Goal: Task Accomplishment & Management: Manage account settings

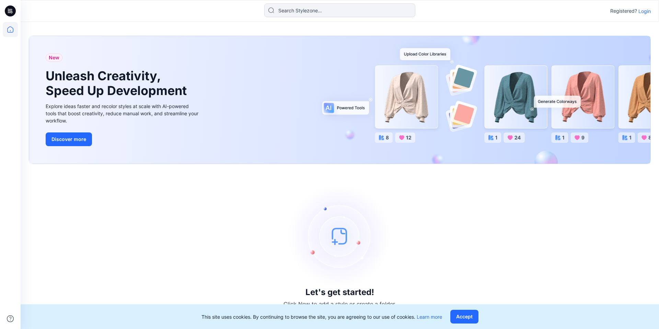
click at [646, 12] on p "Login" at bounding box center [645, 11] width 12 height 7
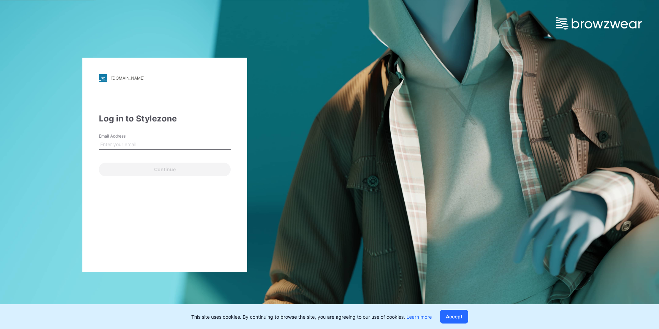
click at [145, 144] on input "Email Address" at bounding box center [165, 144] width 132 height 10
type input "keith.man@browzwear.com"
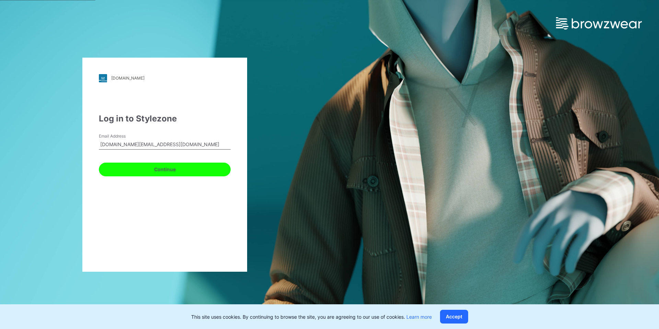
click at [158, 175] on button "Continue" at bounding box center [165, 170] width 132 height 14
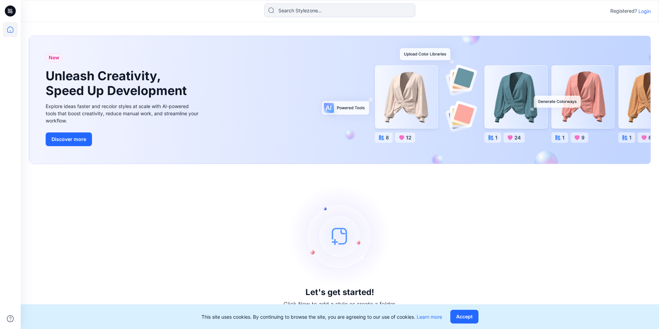
click at [646, 9] on p "Login" at bounding box center [645, 11] width 12 height 7
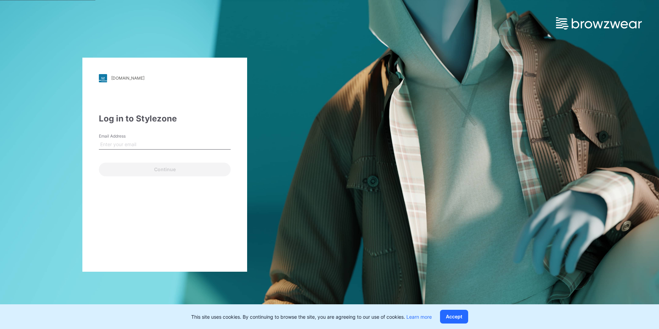
click at [127, 143] on input "Email Address" at bounding box center [165, 144] width 132 height 10
type input "[EMAIL_ADDRESS][DOMAIN_NAME]"
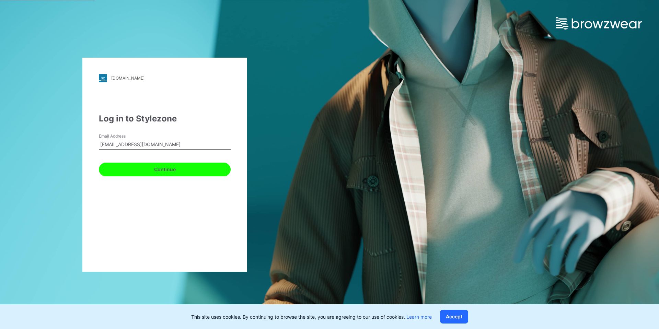
click at [145, 167] on button "Continue" at bounding box center [165, 170] width 132 height 14
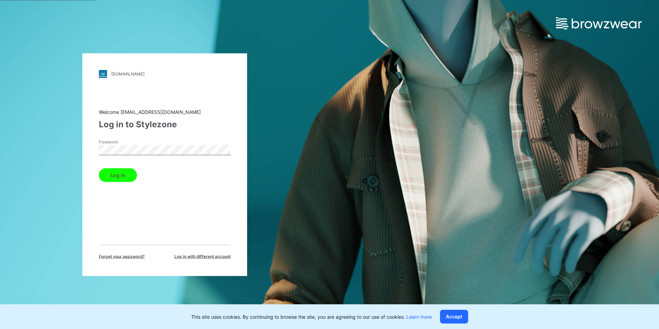
click at [99, 168] on button "Log in" at bounding box center [118, 175] width 38 height 14
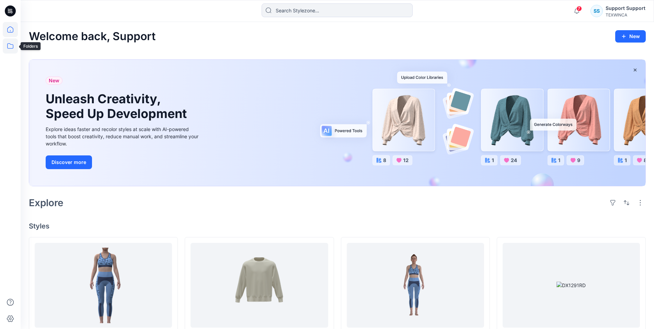
click at [13, 47] on icon at bounding box center [10, 45] width 6 height 5
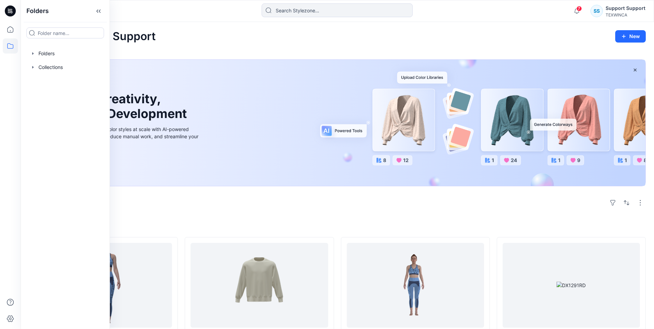
click at [237, 35] on div "Welcome back, Support New" at bounding box center [337, 36] width 617 height 13
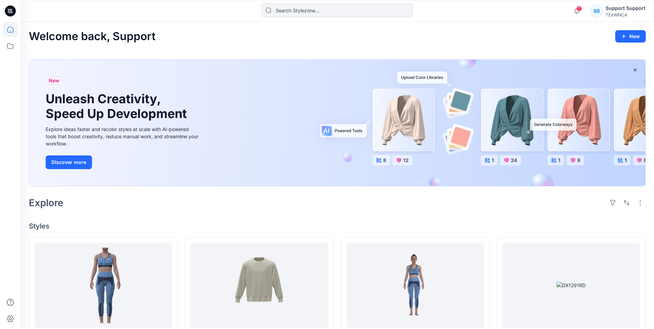
click at [603, 11] on div "SS" at bounding box center [597, 11] width 12 height 12
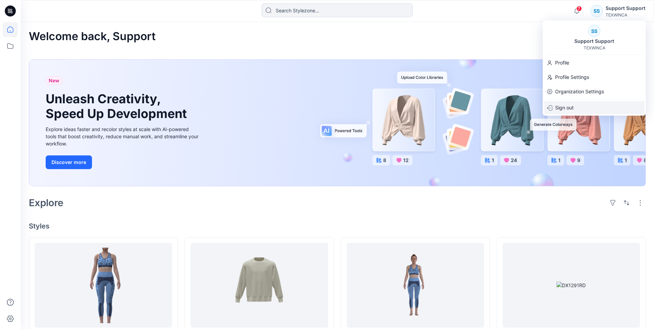
click at [575, 107] on div "Sign out" at bounding box center [594, 107] width 100 height 13
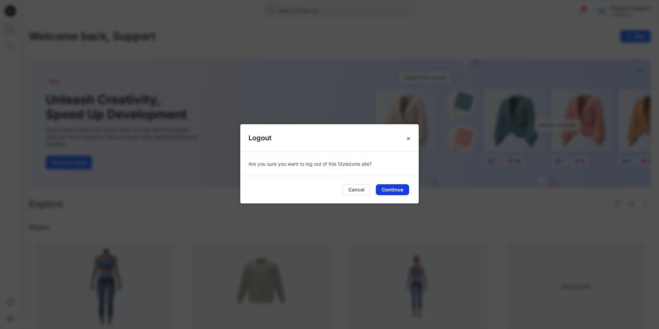
click at [388, 187] on button "Continue" at bounding box center [392, 189] width 33 height 11
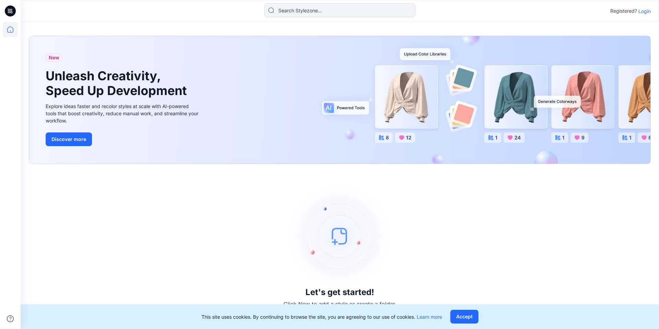
click at [648, 11] on p "Login" at bounding box center [645, 11] width 12 height 7
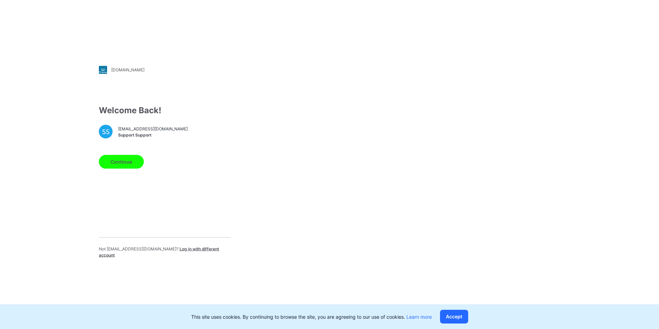
click at [125, 162] on button "Continue" at bounding box center [121, 162] width 45 height 14
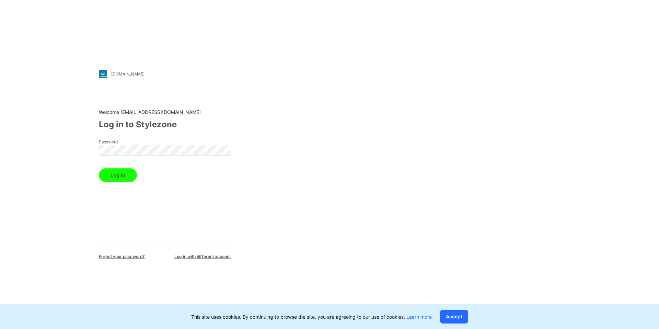
click at [99, 168] on button "Log in" at bounding box center [118, 175] width 38 height 14
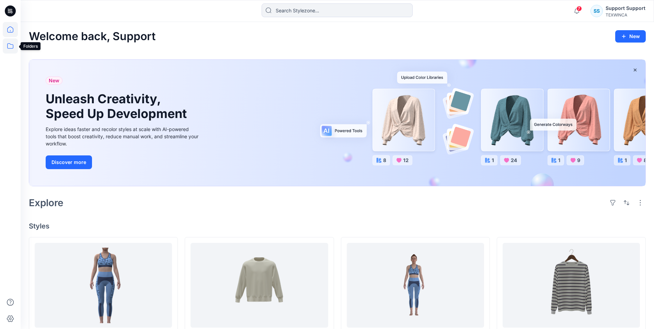
click at [11, 46] on icon at bounding box center [10, 45] width 15 height 15
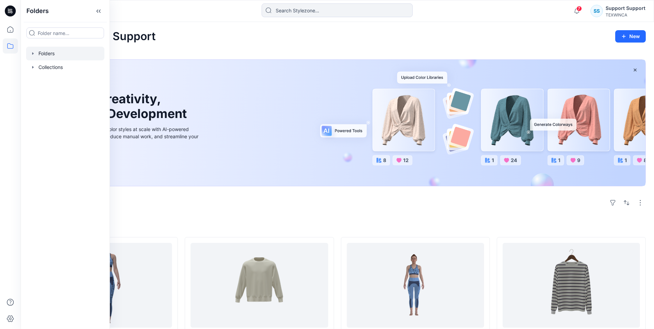
click at [41, 56] on div at bounding box center [65, 54] width 78 height 14
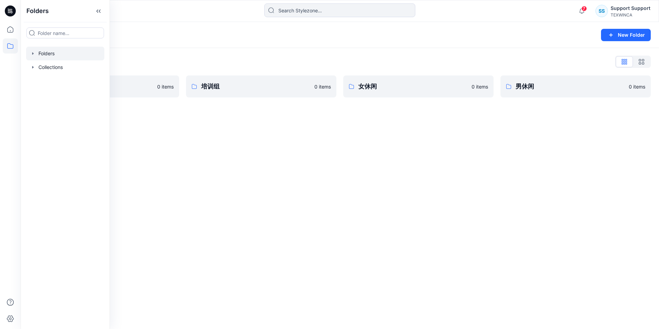
click at [190, 151] on div "Folders New Folder Folders List BWZ Testing 0 items 培训组 0 items 女休闲 0 items 男休闲…" at bounding box center [340, 175] width 639 height 307
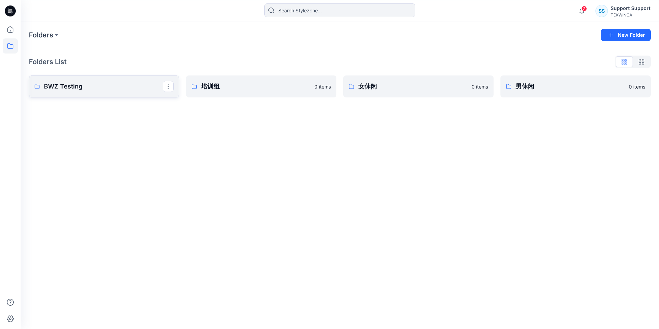
click at [104, 86] on p "BWZ Testing" at bounding box center [103, 87] width 119 height 10
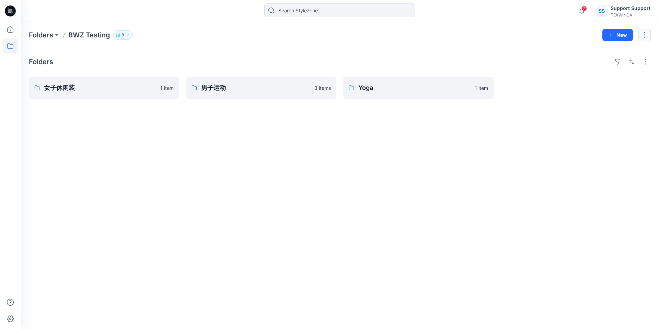
click at [644, 36] on button "button" at bounding box center [645, 35] width 12 height 12
click at [591, 53] on p "Edit" at bounding box center [592, 51] width 9 height 7
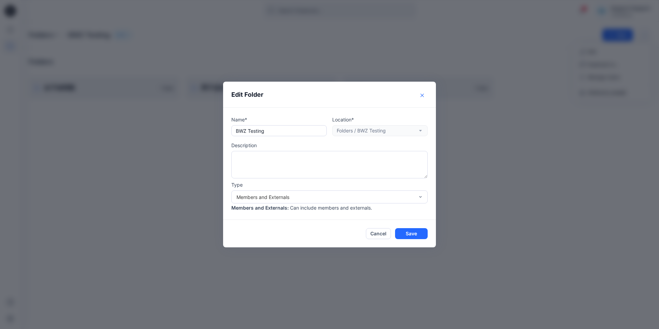
click at [421, 96] on icon "Close" at bounding box center [422, 95] width 3 height 3
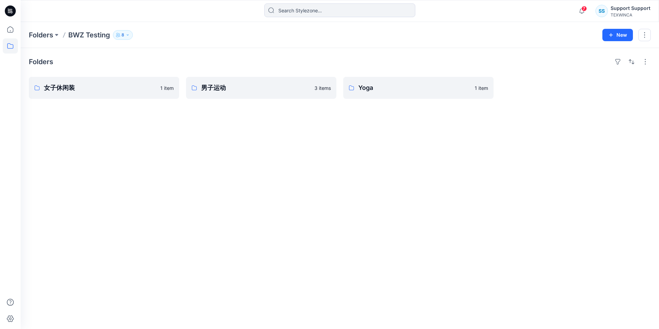
click at [144, 178] on div "Folders 女子休闲装 1 item 男子运动 3 items Yoga 1 item" at bounding box center [340, 188] width 639 height 281
click at [12, 44] on icon at bounding box center [10, 45] width 15 height 15
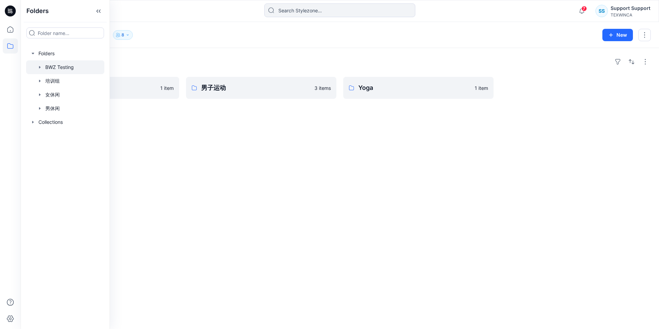
click at [49, 67] on div at bounding box center [65, 67] width 78 height 14
click at [55, 55] on div at bounding box center [65, 54] width 78 height 14
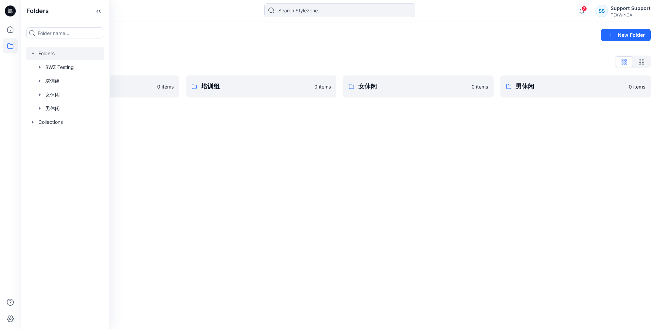
click at [189, 173] on div "Folders New Folder Folders List BWZ Testing 0 items 培训组 0 items 女休闲 0 items 男休闲…" at bounding box center [340, 175] width 639 height 307
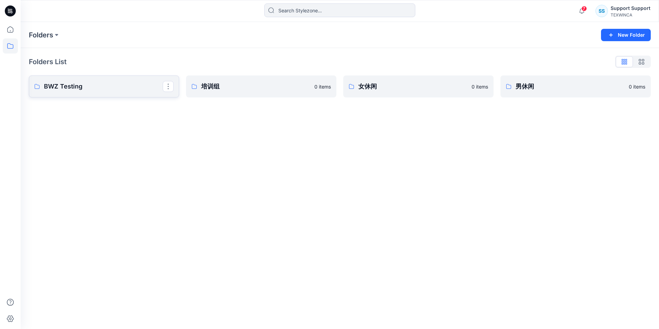
click at [106, 88] on p "BWZ Testing" at bounding box center [103, 87] width 119 height 10
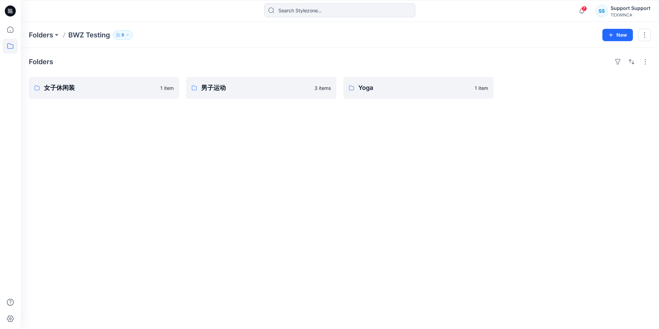
click at [269, 142] on div "Folders 女子休闲装 1 item 男子运动 3 items Yoga 1 item" at bounding box center [340, 188] width 639 height 281
click at [117, 95] on link "女子休闲装" at bounding box center [104, 88] width 150 height 22
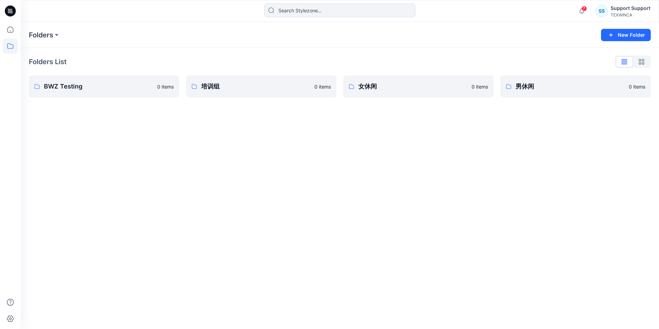
click at [61, 137] on div "Folders New Folder Folders List BWZ Testing 0 items 培训组 0 items 女休闲 0 items 男休闲…" at bounding box center [340, 175] width 639 height 307
click at [73, 88] on p "BWZ Testing" at bounding box center [103, 87] width 119 height 10
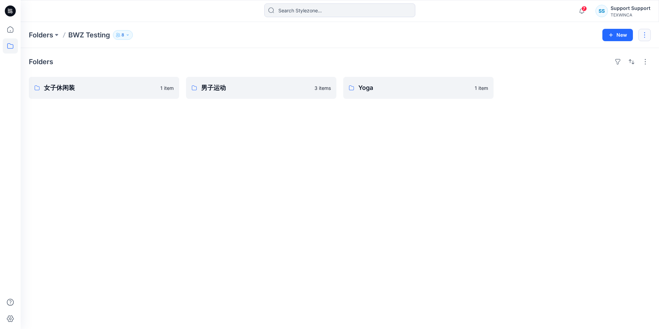
click at [650, 33] on button "button" at bounding box center [645, 35] width 12 height 12
click at [621, 50] on button "Edit" at bounding box center [613, 51] width 74 height 13
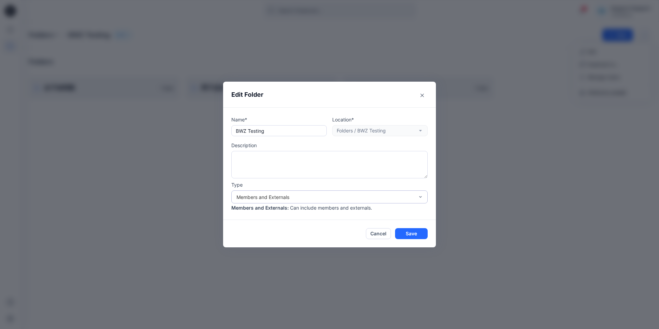
click at [302, 199] on div "Members and Externals" at bounding box center [326, 197] width 178 height 7
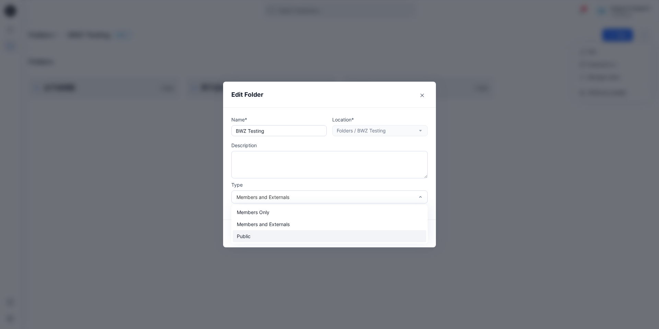
click at [282, 232] on div "Public" at bounding box center [330, 236] width 194 height 12
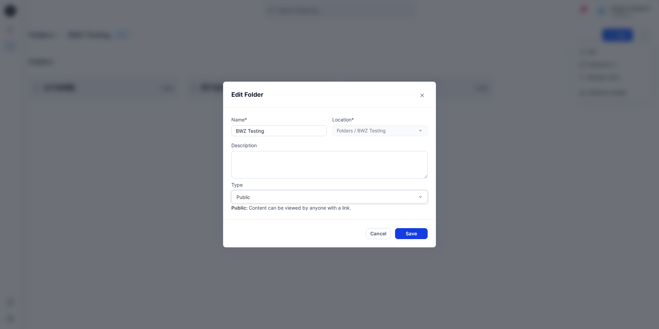
click at [402, 230] on button "Save" at bounding box center [411, 233] width 33 height 11
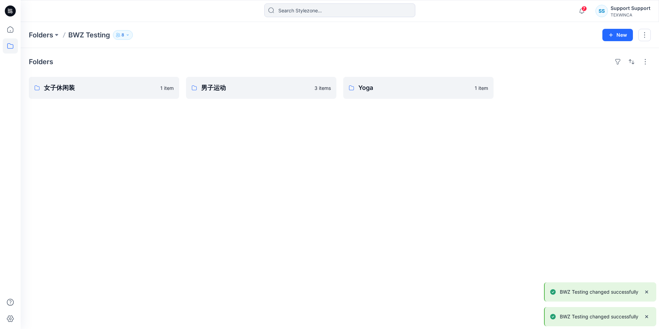
click at [139, 155] on div "Folders 女子休闲装 1 item 男子运动 3 items Yoga 1 item" at bounding box center [340, 188] width 639 height 281
click at [12, 47] on icon at bounding box center [10, 45] width 15 height 15
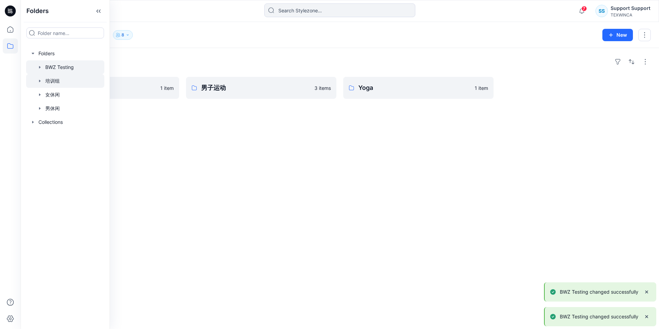
click at [54, 80] on div at bounding box center [65, 81] width 78 height 14
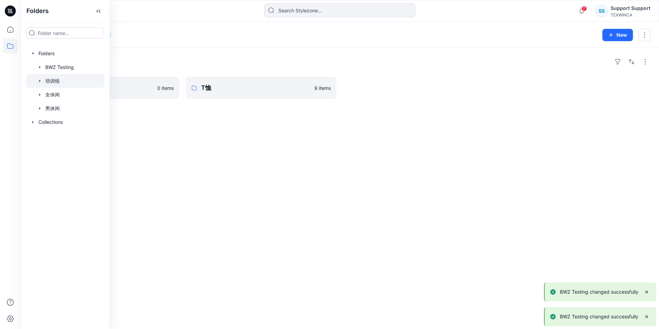
click at [248, 151] on div "Folders 2023 SS 0 items T恤 9 items" at bounding box center [340, 188] width 639 height 281
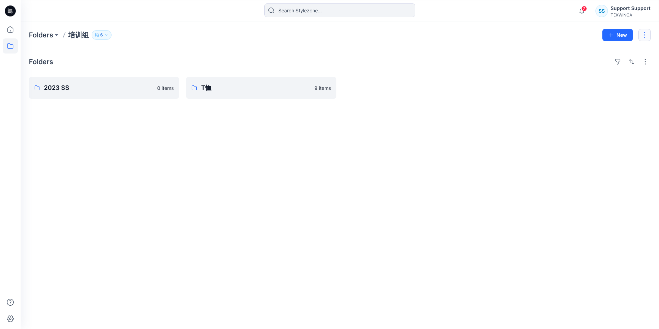
click at [645, 36] on button "button" at bounding box center [645, 35] width 12 height 12
click at [601, 52] on button "Edit" at bounding box center [613, 51] width 74 height 13
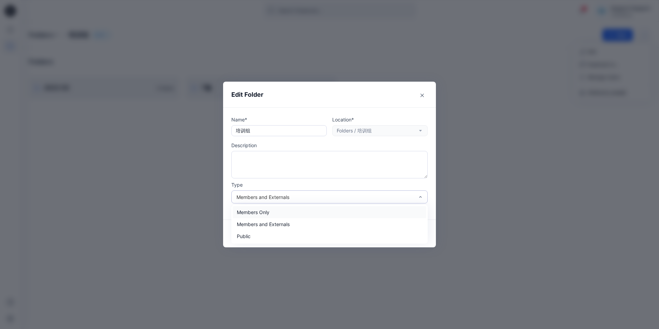
click at [279, 194] on div "Members and Externals" at bounding box center [326, 197] width 178 height 7
click at [271, 235] on div "Public" at bounding box center [330, 236] width 194 height 12
click at [406, 233] on button "Save" at bounding box center [411, 233] width 33 height 11
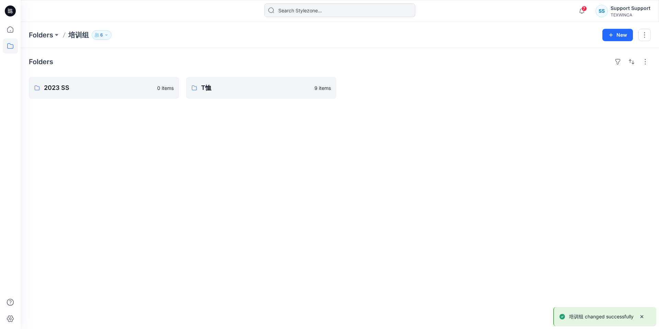
drag, startPoint x: 190, startPoint y: 144, endPoint x: 193, endPoint y: 141, distance: 4.5
click at [190, 143] on div "Folders 2023 SS 0 items T恤 9 items" at bounding box center [340, 188] width 639 height 281
click at [260, 87] on p "T恤" at bounding box center [260, 88] width 119 height 10
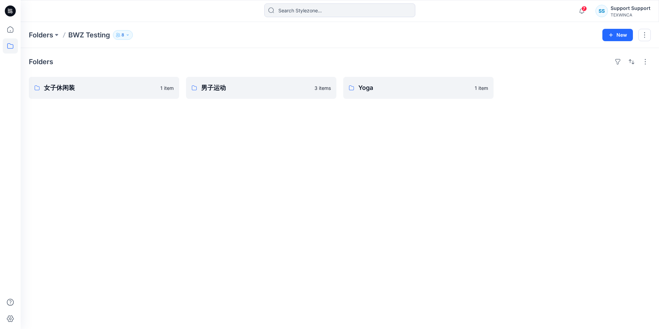
click at [606, 8] on div "SS" at bounding box center [602, 11] width 12 height 12
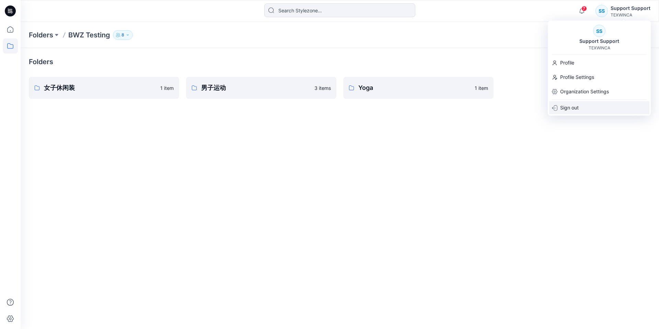
click at [575, 106] on p "Sign out" at bounding box center [570, 107] width 19 height 13
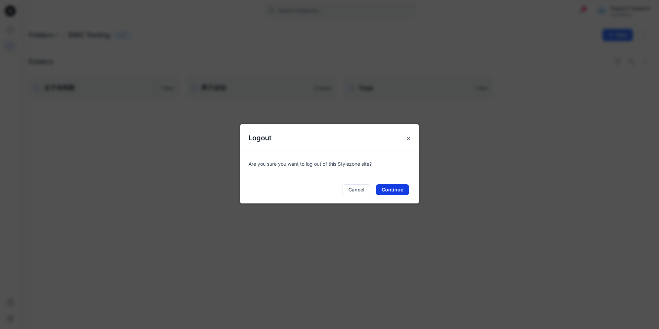
click at [403, 187] on button "Continue" at bounding box center [392, 189] width 33 height 11
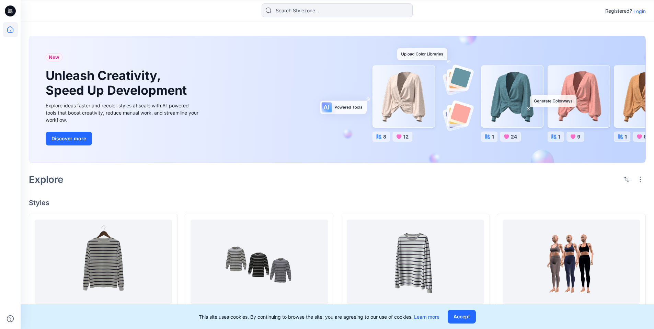
click at [640, 10] on p "Login" at bounding box center [640, 11] width 12 height 7
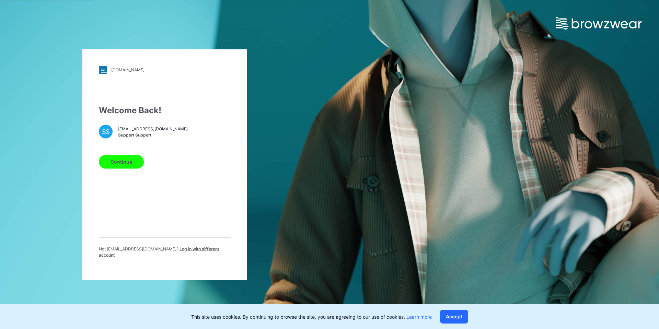
click at [112, 164] on button "Continue" at bounding box center [121, 162] width 45 height 14
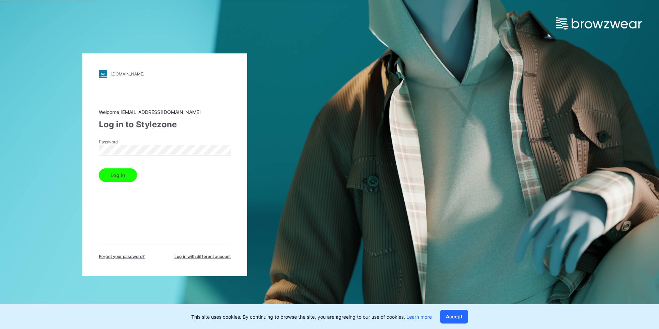
click at [99, 168] on button "Log in" at bounding box center [118, 175] width 38 height 14
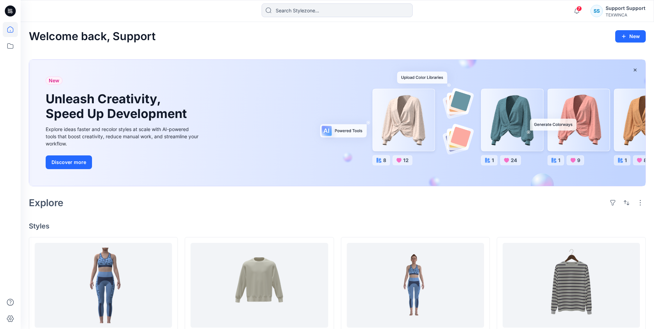
click at [607, 11] on div "SS Support Support TEXWINCA" at bounding box center [618, 11] width 55 height 14
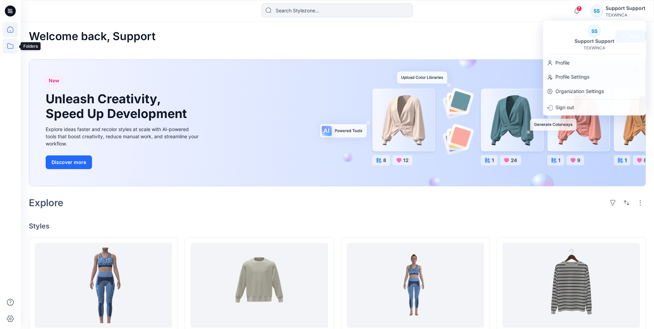
click at [12, 45] on icon at bounding box center [10, 45] width 15 height 15
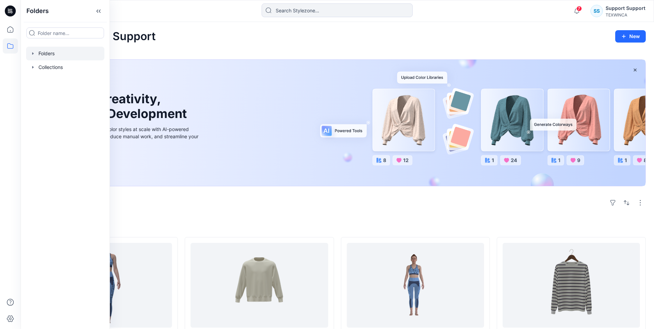
click at [47, 53] on div at bounding box center [65, 54] width 78 height 14
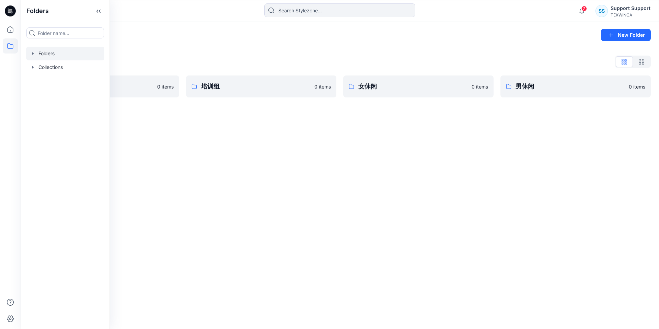
click at [208, 128] on div "Folders New Folder Folders List BWZ Testing 0 items 培训组 0 items 女休闲 0 items 男休闲…" at bounding box center [340, 175] width 639 height 307
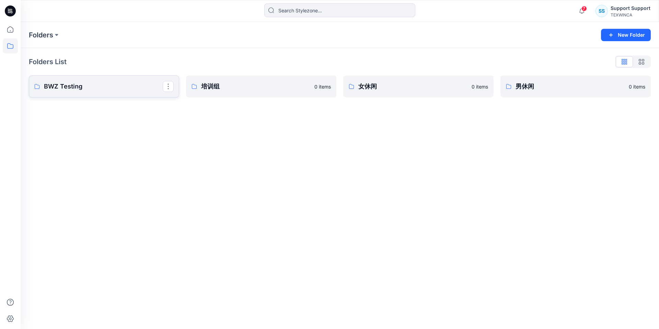
click at [112, 83] on p "BWZ Testing" at bounding box center [103, 87] width 119 height 10
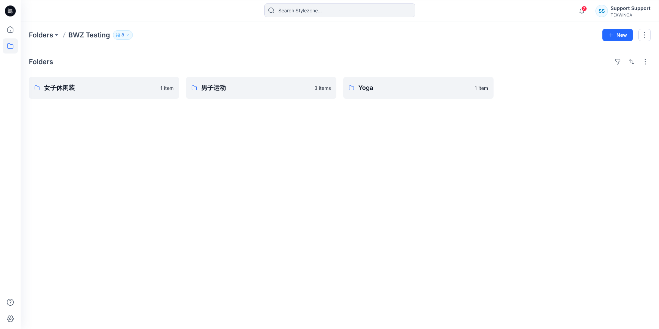
click at [609, 7] on div "SS Support Support TEXWINCA" at bounding box center [623, 11] width 55 height 14
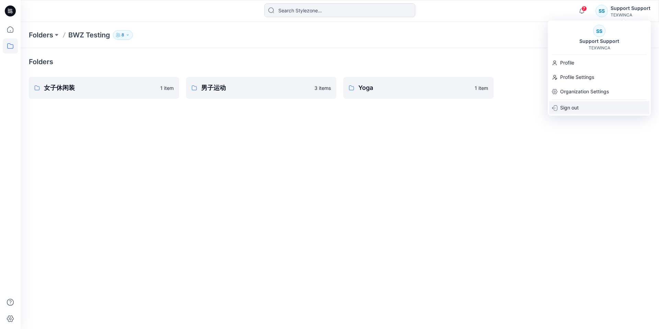
click at [579, 104] on p "Sign out" at bounding box center [570, 107] width 19 height 13
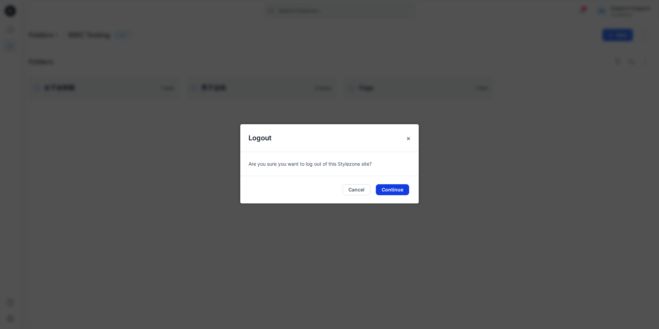
click at [399, 187] on button "Continue" at bounding box center [392, 189] width 33 height 11
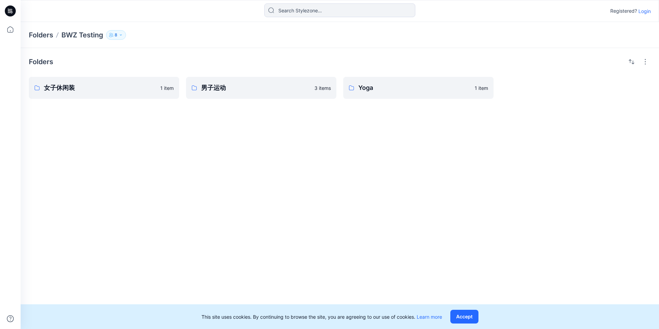
click at [11, 10] on icon at bounding box center [10, 10] width 3 height 0
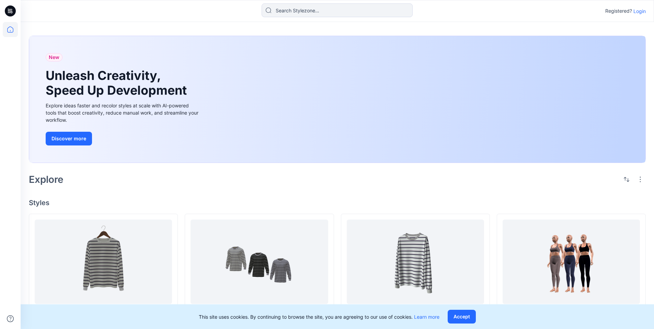
click at [644, 13] on p "Login" at bounding box center [640, 11] width 12 height 7
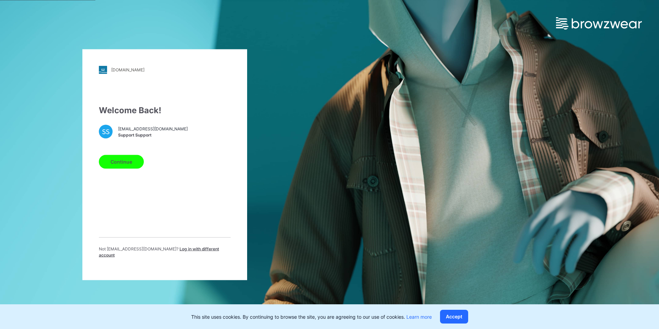
click at [114, 163] on button "Continue" at bounding box center [121, 162] width 45 height 14
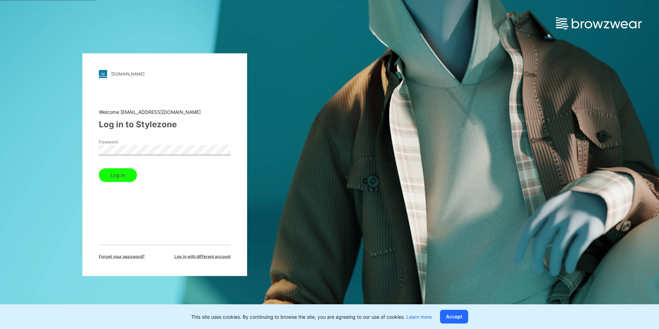
click at [99, 168] on button "Log in" at bounding box center [118, 175] width 38 height 14
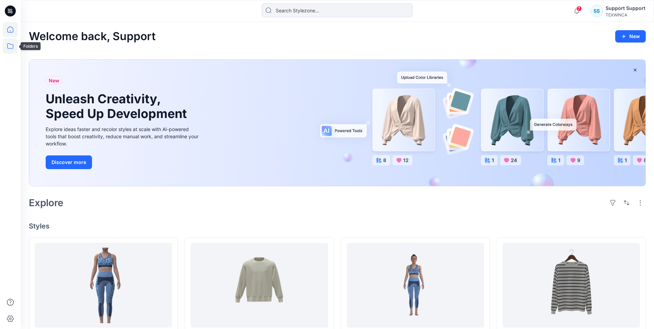
click at [10, 50] on icon at bounding box center [10, 45] width 15 height 15
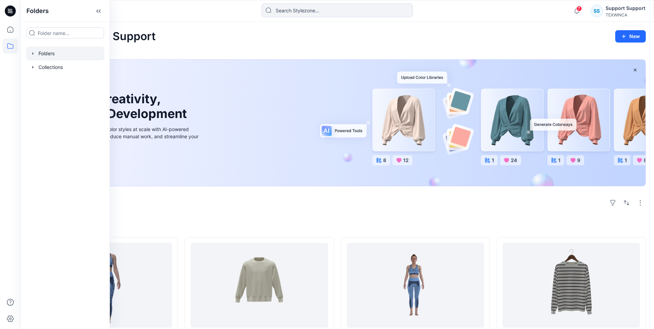
click at [57, 55] on div at bounding box center [65, 54] width 78 height 14
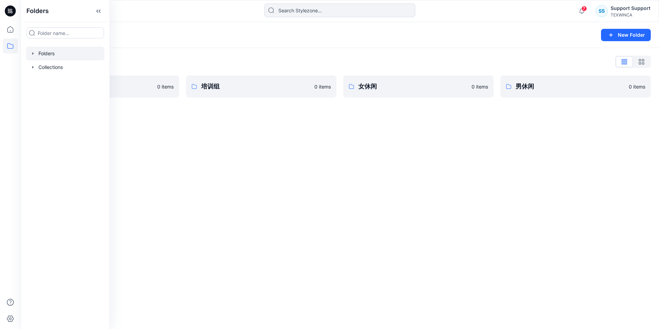
click at [226, 149] on div "Folders New Folder Folders List BWZ Testing 0 items 培训组 0 items 女休闲 0 items 男休闲…" at bounding box center [340, 175] width 639 height 307
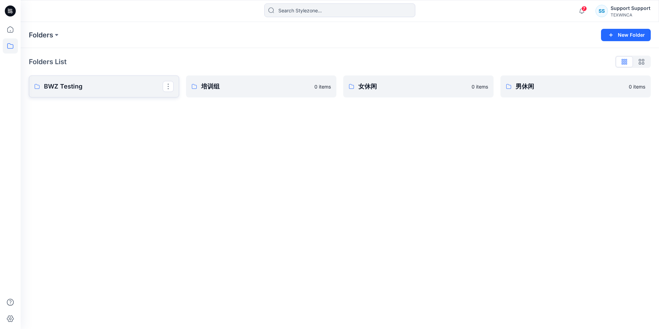
click at [113, 78] on link "BWZ Testing" at bounding box center [104, 87] width 150 height 22
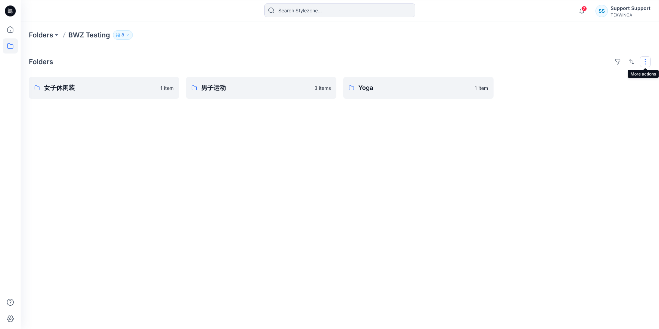
click at [647, 63] on button "button" at bounding box center [645, 61] width 11 height 11
click at [409, 51] on div "Folders Layout Grid Large Grid Folder View Compact Card Card View Card Info Tag…" at bounding box center [340, 188] width 639 height 281
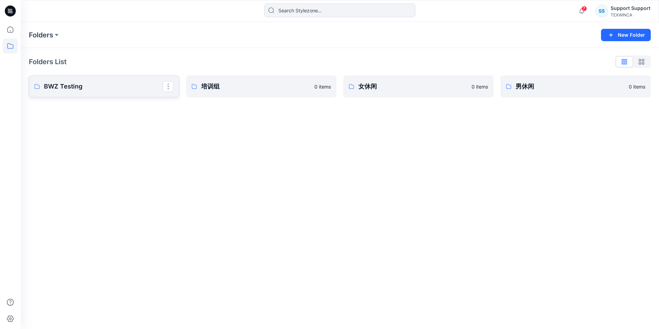
click at [56, 87] on p "BWZ Testing" at bounding box center [103, 87] width 119 height 10
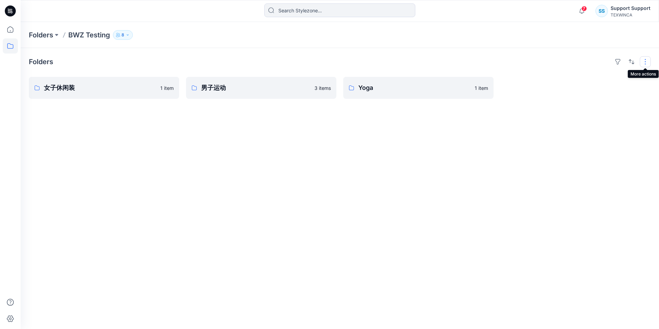
click at [647, 60] on button "button" at bounding box center [645, 61] width 11 height 11
click at [469, 144] on div "Folders Layout Grid Large Grid Folder View Compact Card Card View Card Info Tag…" at bounding box center [340, 188] width 639 height 281
click at [125, 38] on button "8" at bounding box center [123, 35] width 20 height 10
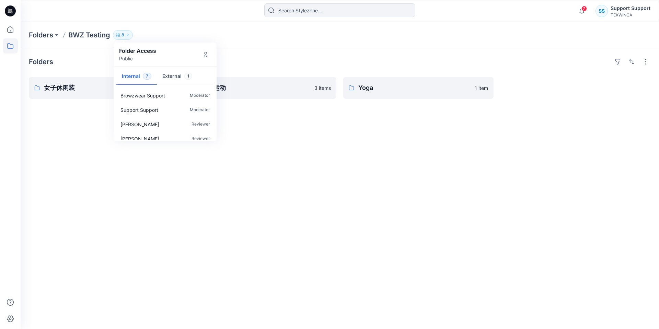
click at [180, 34] on div "Folders BWZ Testing 8 Folder Access Public Internal 7 External 1 Browzwear Supp…" at bounding box center [313, 35] width 569 height 10
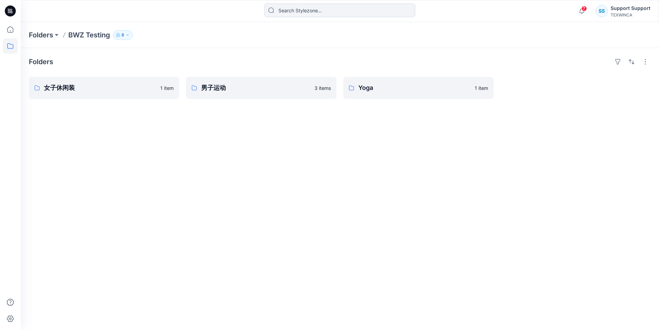
click at [6, 11] on icon at bounding box center [10, 10] width 11 height 11
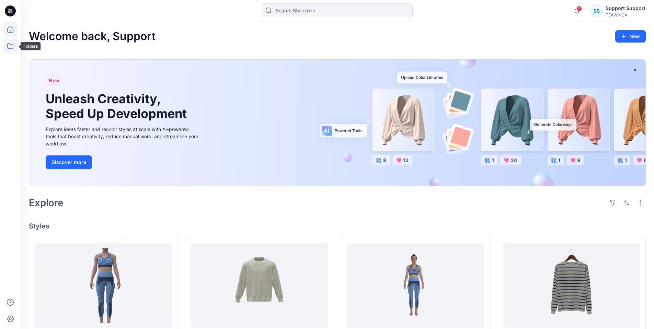
click at [13, 47] on icon at bounding box center [10, 45] width 6 height 5
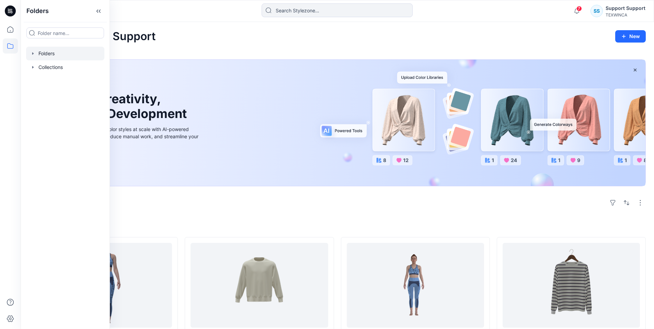
click at [46, 49] on div at bounding box center [65, 54] width 78 height 14
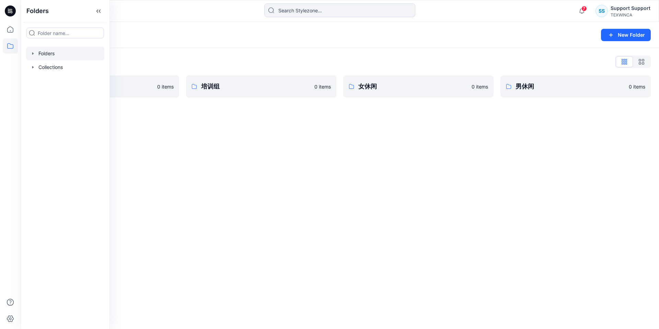
click at [278, 179] on div "Folders New Folder Folders List BWZ Testing 0 items 培训组 0 items 女休闲 0 items 男休闲…" at bounding box center [340, 175] width 639 height 307
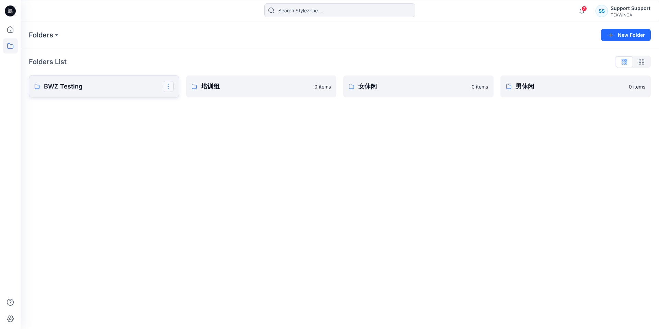
click at [168, 89] on button "button" at bounding box center [168, 86] width 11 height 11
click at [180, 100] on p "Edit" at bounding box center [181, 102] width 9 height 7
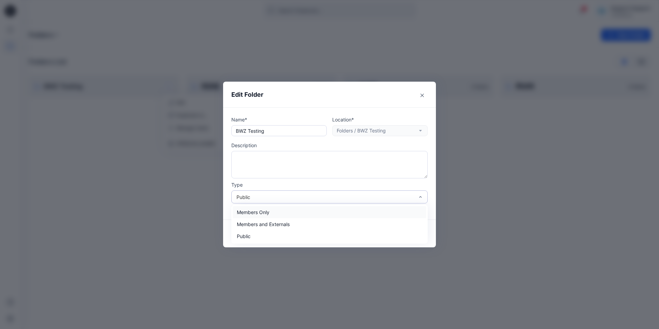
click at [297, 197] on div "Public" at bounding box center [326, 197] width 178 height 7
click at [283, 213] on div "Members Only" at bounding box center [330, 212] width 194 height 12
click at [311, 194] on div "Members Only" at bounding box center [326, 197] width 178 height 7
click at [297, 222] on div "Members and Externals" at bounding box center [330, 224] width 194 height 12
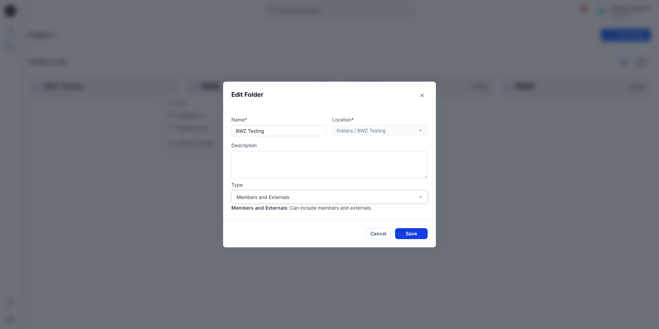
click at [407, 234] on button "Save" at bounding box center [411, 233] width 33 height 11
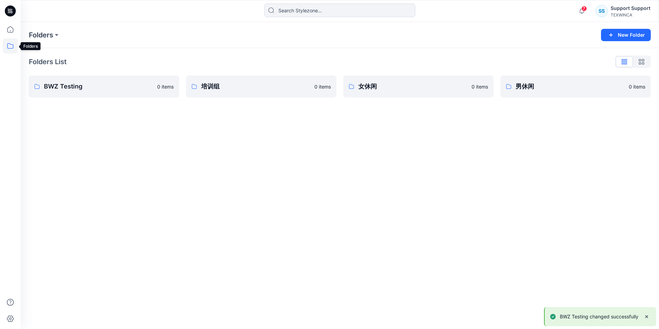
click at [6, 45] on icon at bounding box center [10, 45] width 15 height 15
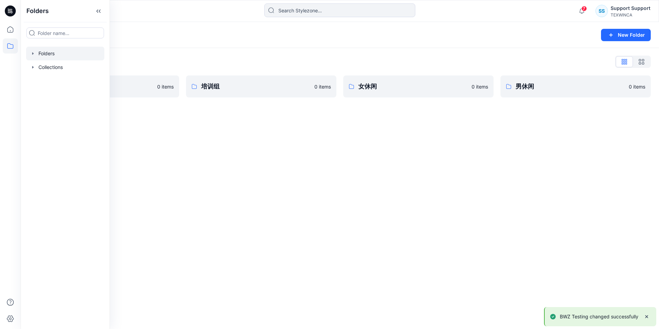
click at [47, 56] on div at bounding box center [65, 54] width 78 height 14
click at [34, 53] on icon "button" at bounding box center [32, 53] width 5 height 5
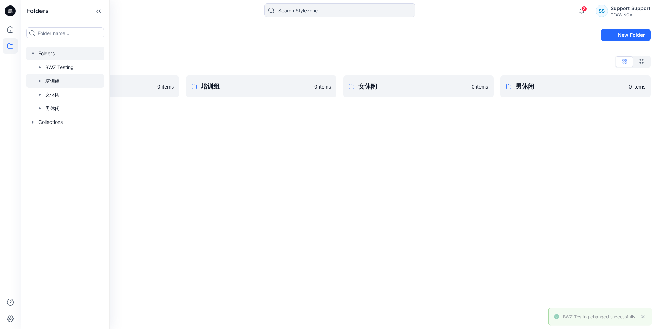
click at [77, 82] on div at bounding box center [65, 81] width 78 height 14
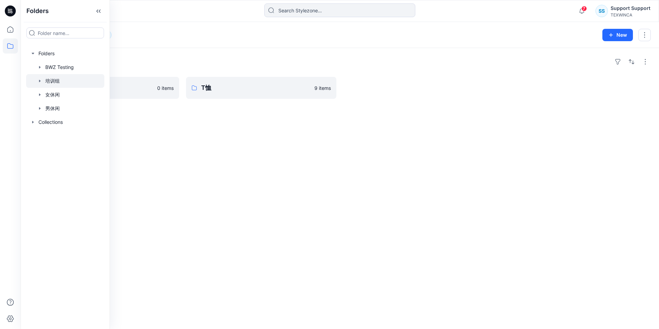
click at [302, 160] on div "Folders 2023 SS 0 items T恤 9 items" at bounding box center [340, 188] width 639 height 281
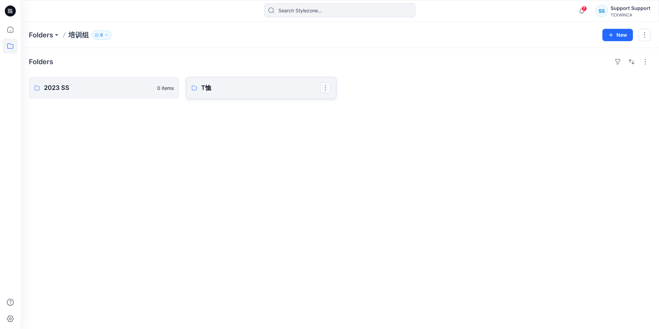
click at [327, 88] on button "button" at bounding box center [325, 87] width 11 height 11
click at [340, 106] on p "Edit" at bounding box center [338, 103] width 9 height 7
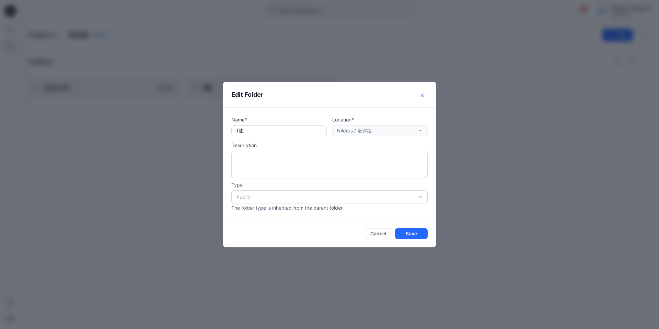
click at [425, 95] on button "Close" at bounding box center [422, 95] width 11 height 11
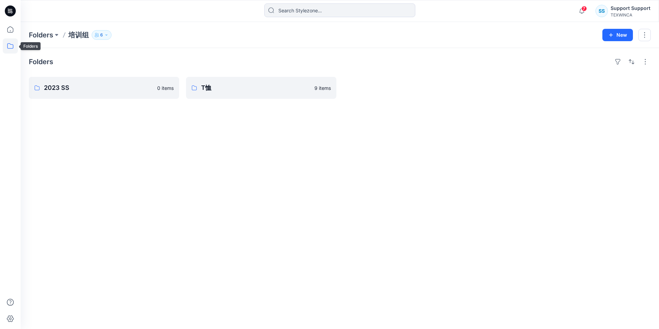
click at [13, 48] on icon at bounding box center [10, 45] width 15 height 15
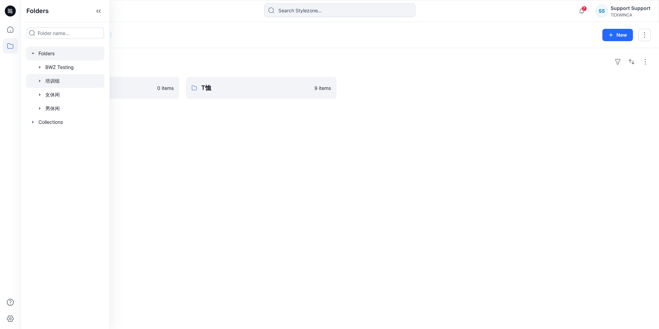
click at [46, 52] on div at bounding box center [65, 54] width 78 height 14
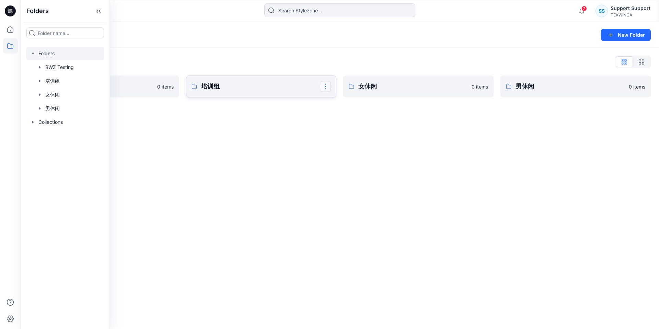
click at [325, 88] on button "button" at bounding box center [325, 86] width 11 height 11
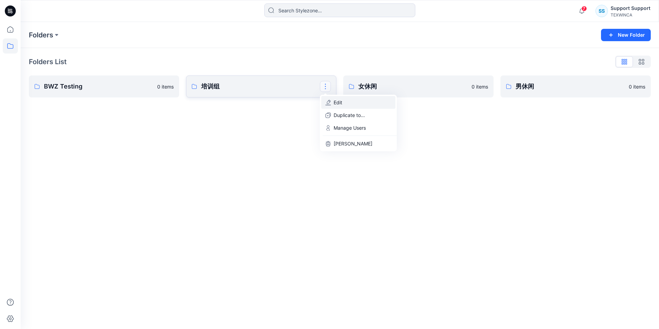
click at [332, 104] on button "Edit" at bounding box center [359, 102] width 74 height 13
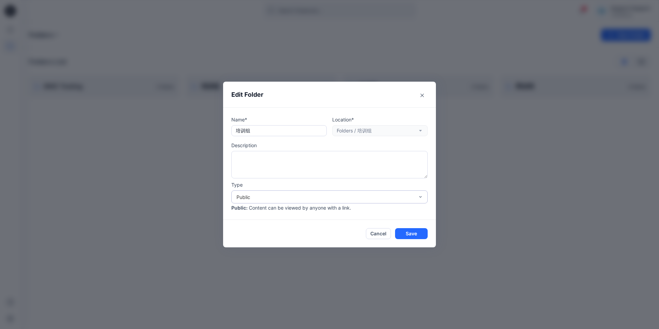
click at [263, 199] on div "Public" at bounding box center [326, 197] width 178 height 7
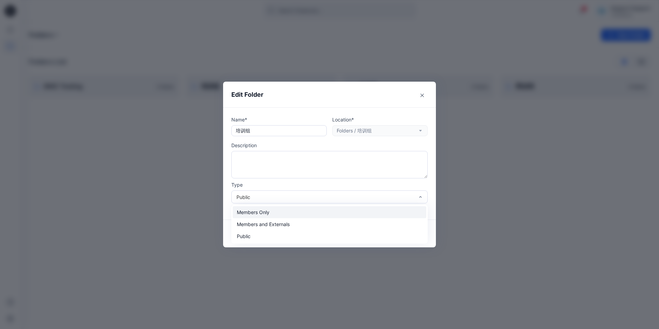
click at [264, 213] on div "Members Only" at bounding box center [330, 212] width 194 height 12
click at [356, 201] on div "Members Only" at bounding box center [330, 197] width 196 height 13
click at [341, 222] on div "Members and Externals" at bounding box center [330, 224] width 194 height 12
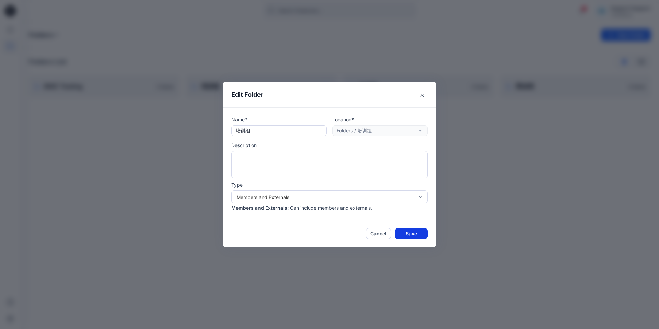
click at [410, 233] on button "Save" at bounding box center [411, 233] width 33 height 11
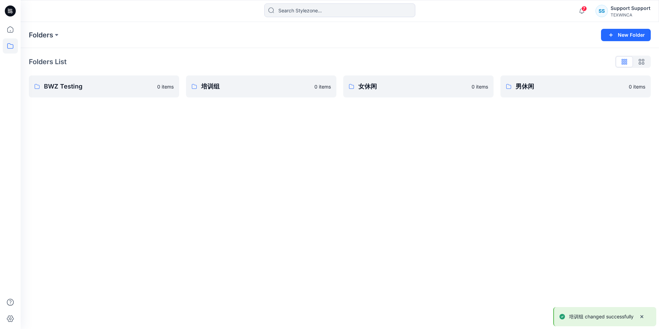
click at [610, 8] on div "SS Support Support TEXWINCA" at bounding box center [623, 11] width 55 height 14
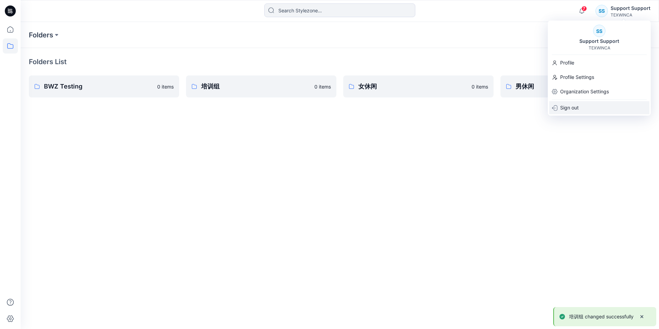
click at [588, 106] on div "Sign out" at bounding box center [600, 107] width 100 height 13
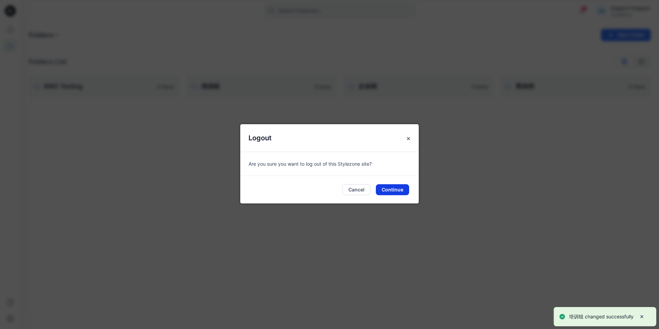
click at [399, 186] on button "Continue" at bounding box center [392, 189] width 33 height 11
